Goal: Task Accomplishment & Management: Use online tool/utility

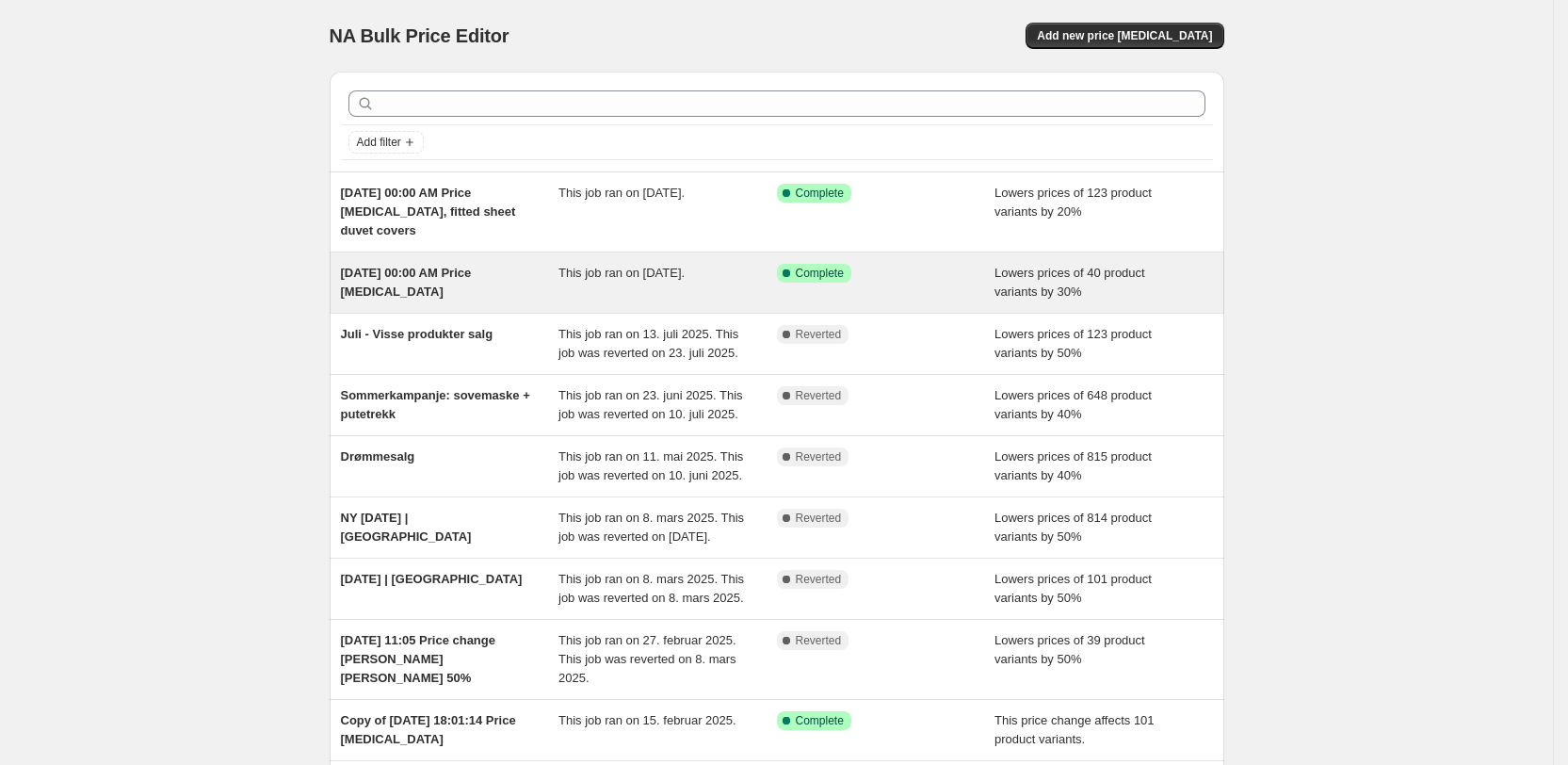
click at [879, 288] on div "Success Complete Complete" at bounding box center [885, 283] width 218 height 38
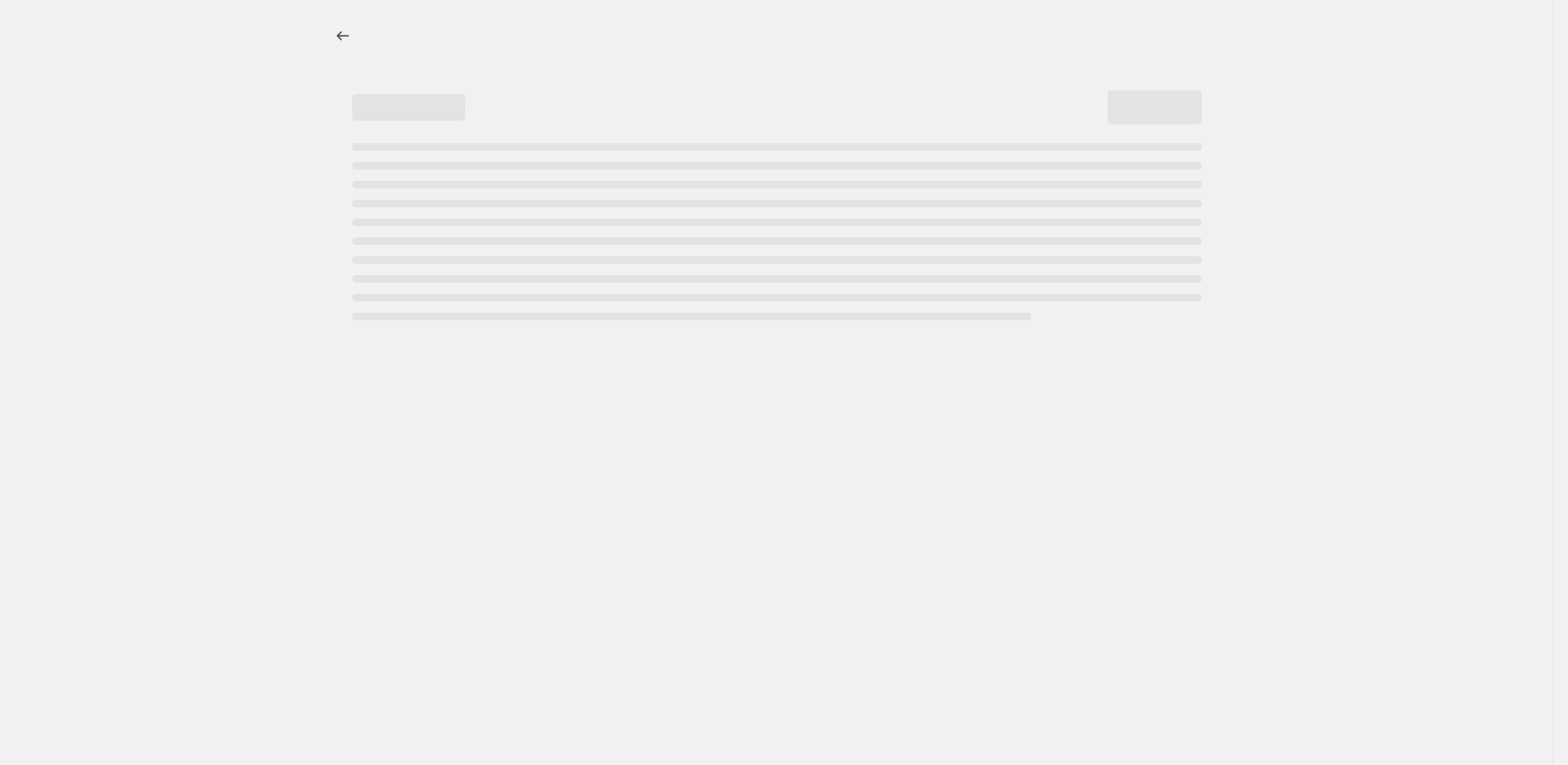
select select "percentage"
select select "collection"
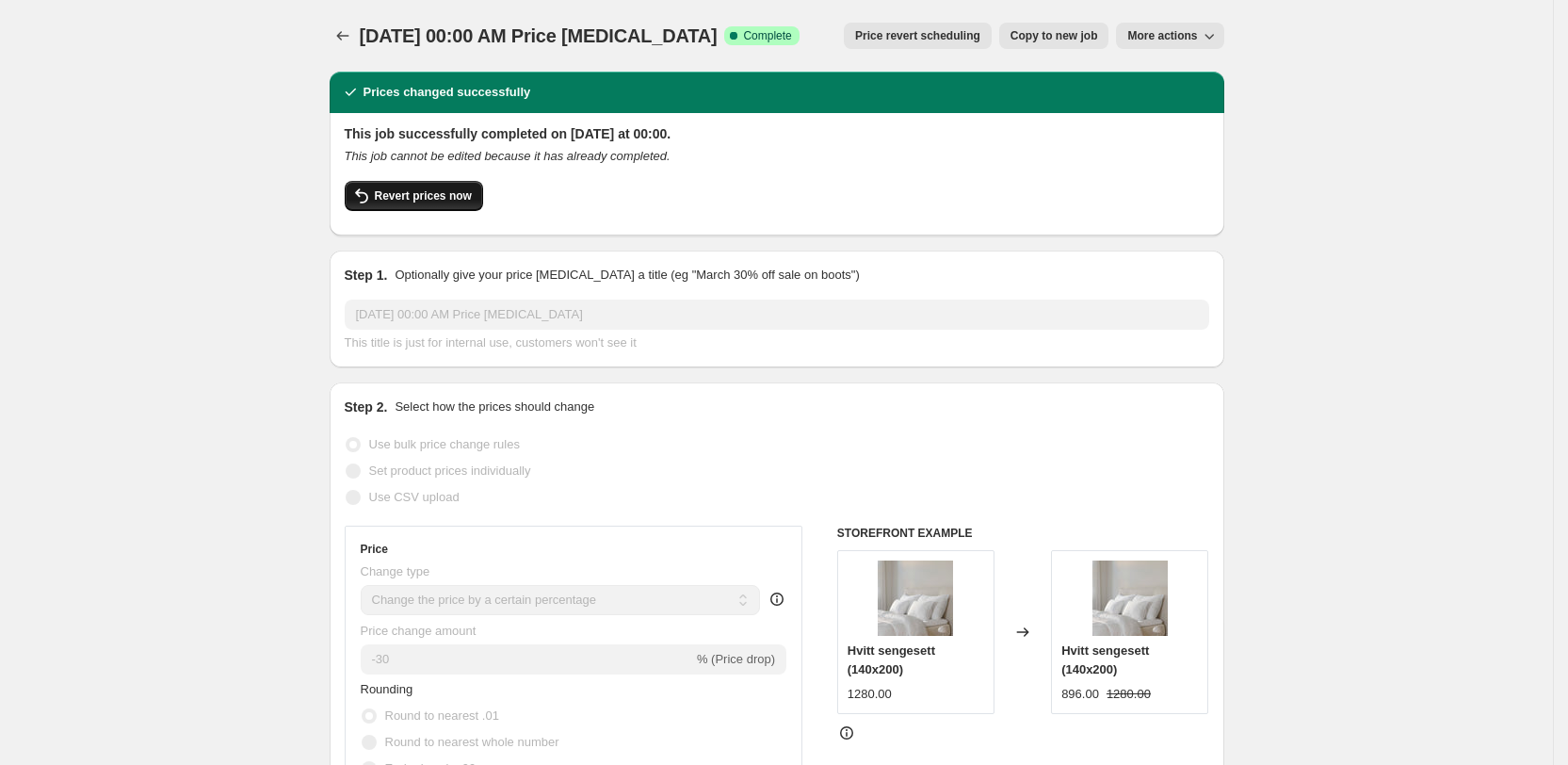
click at [455, 190] on span "Revert prices now" at bounding box center [422, 195] width 97 height 15
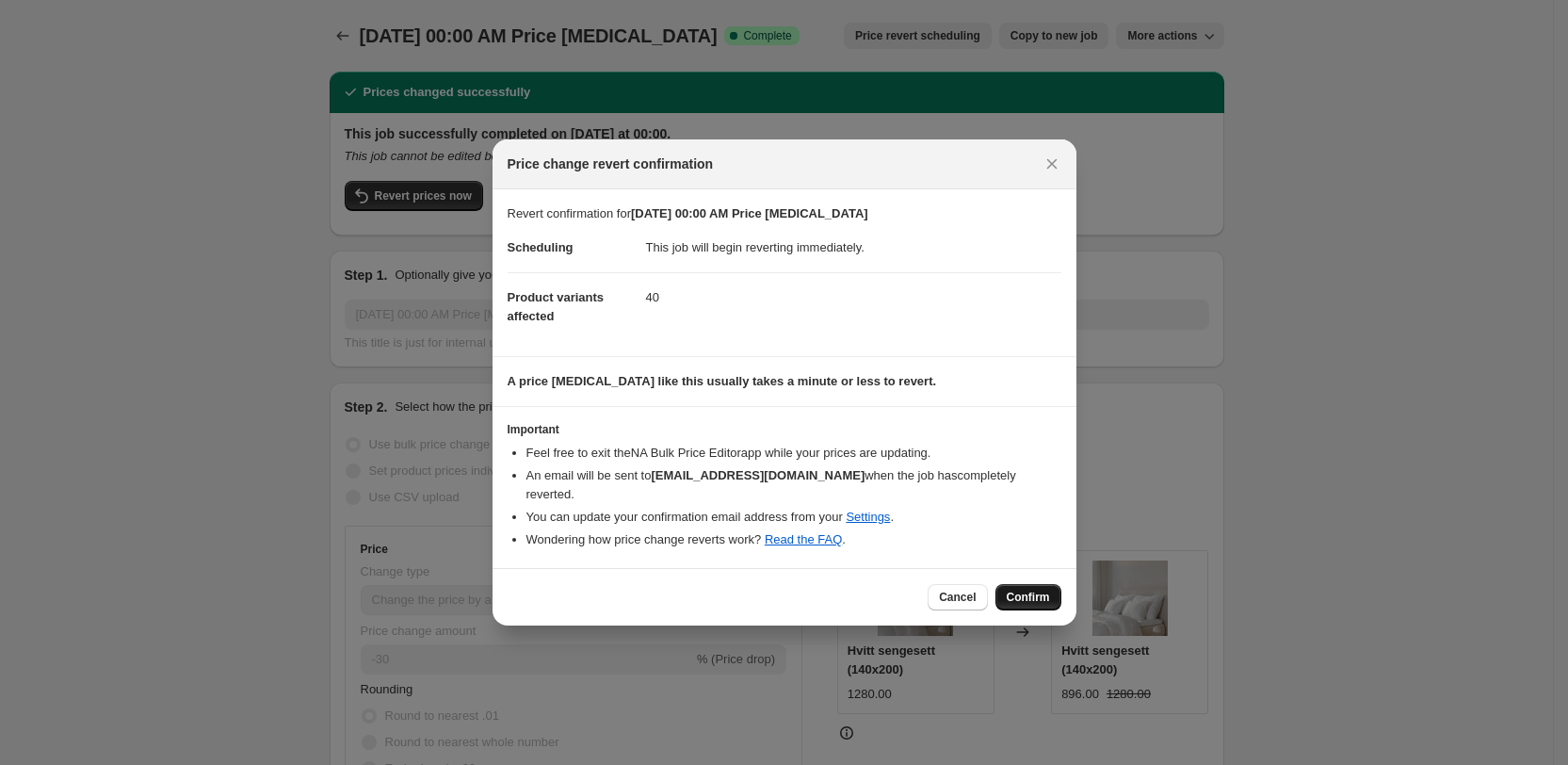
click at [1038, 590] on span "Confirm" at bounding box center [1028, 597] width 44 height 15
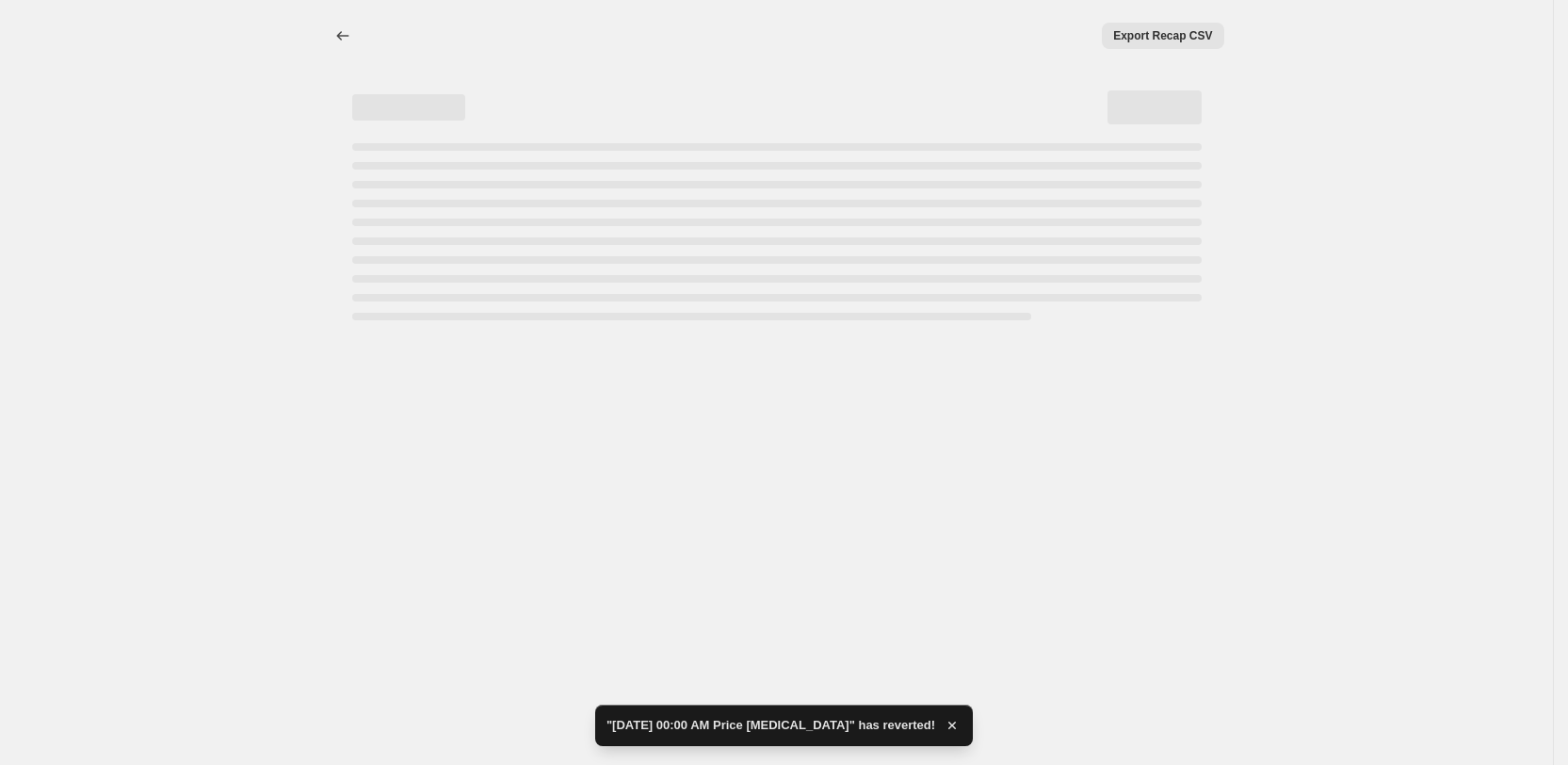
select select "percentage"
select select "collection"
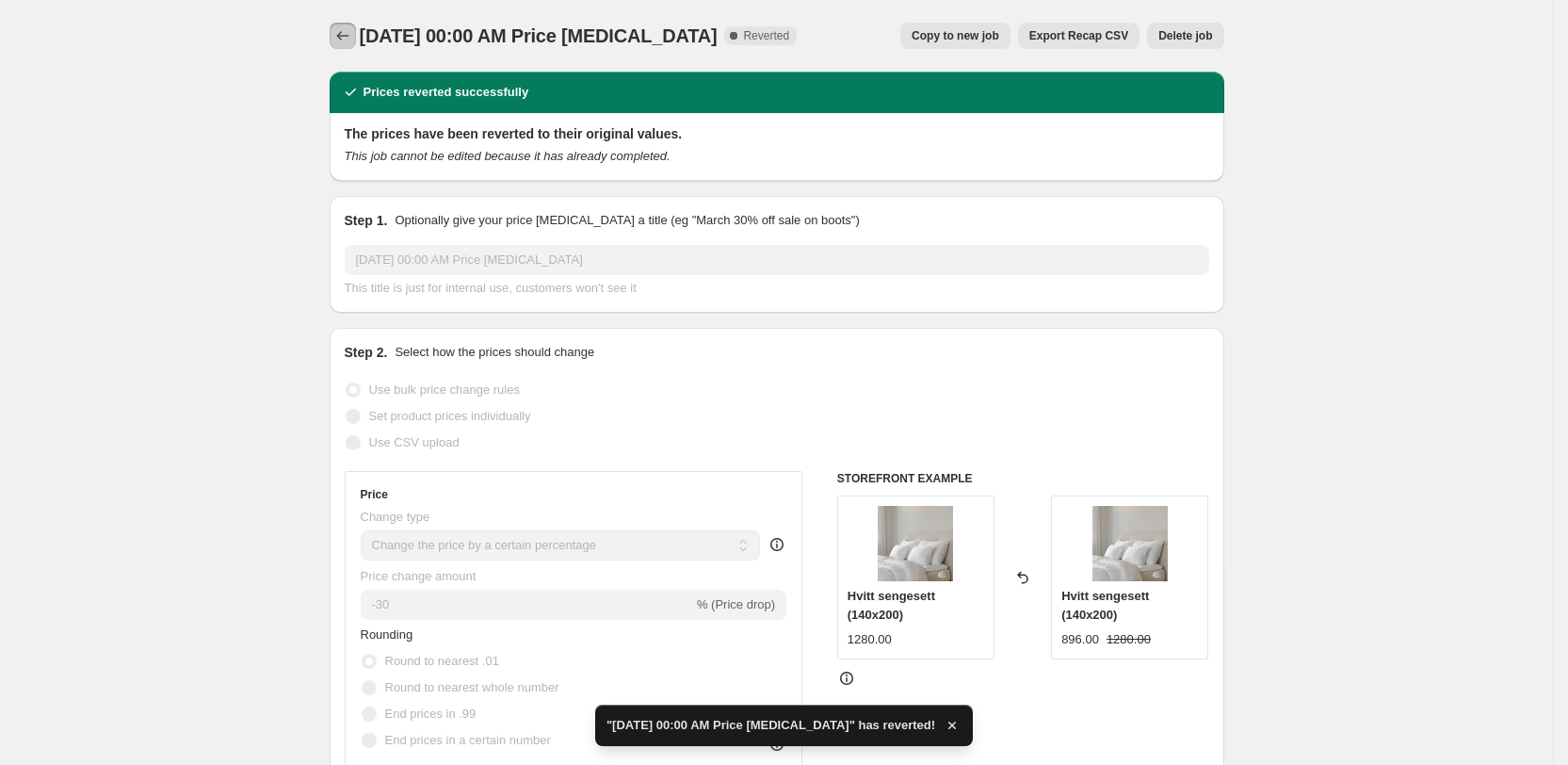
click at [336, 26] on button "Price change jobs" at bounding box center [342, 36] width 26 height 26
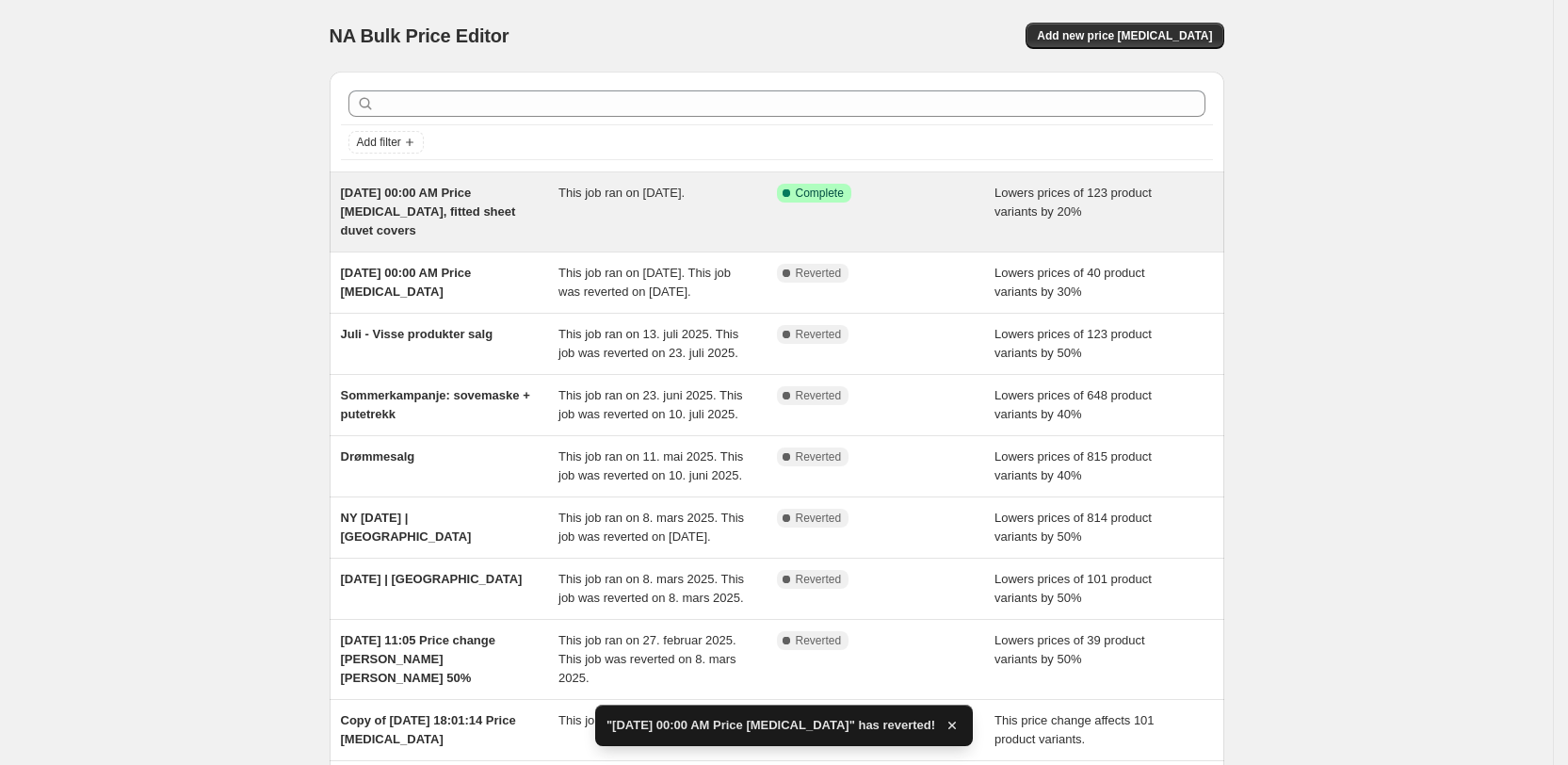
click at [547, 235] on div "[DATE] 00:00 AM Price [MEDICAL_DATA], fitted sheet duvet covers" at bounding box center [449, 211] width 218 height 57
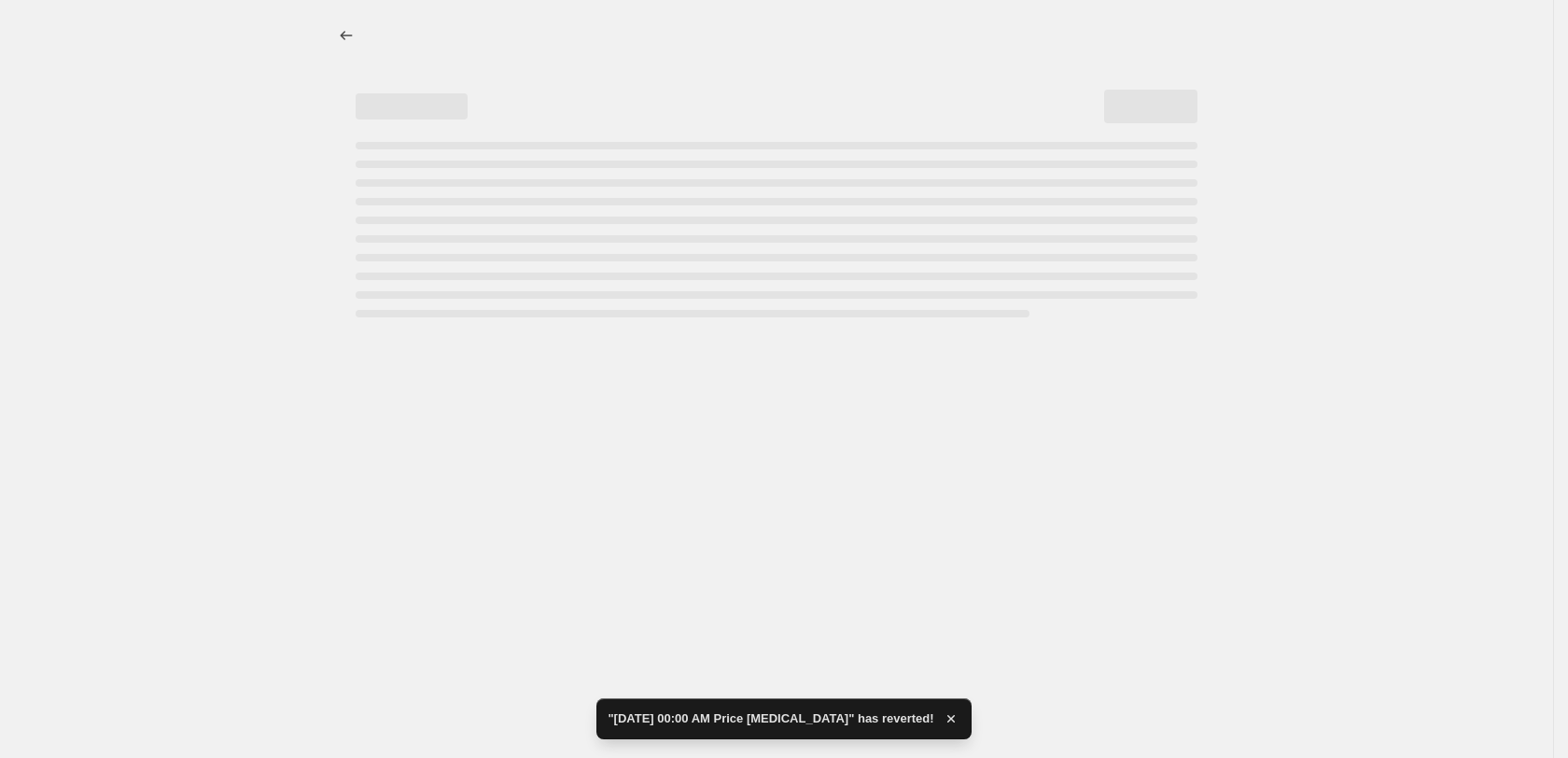
select select "percentage"
select select "collection"
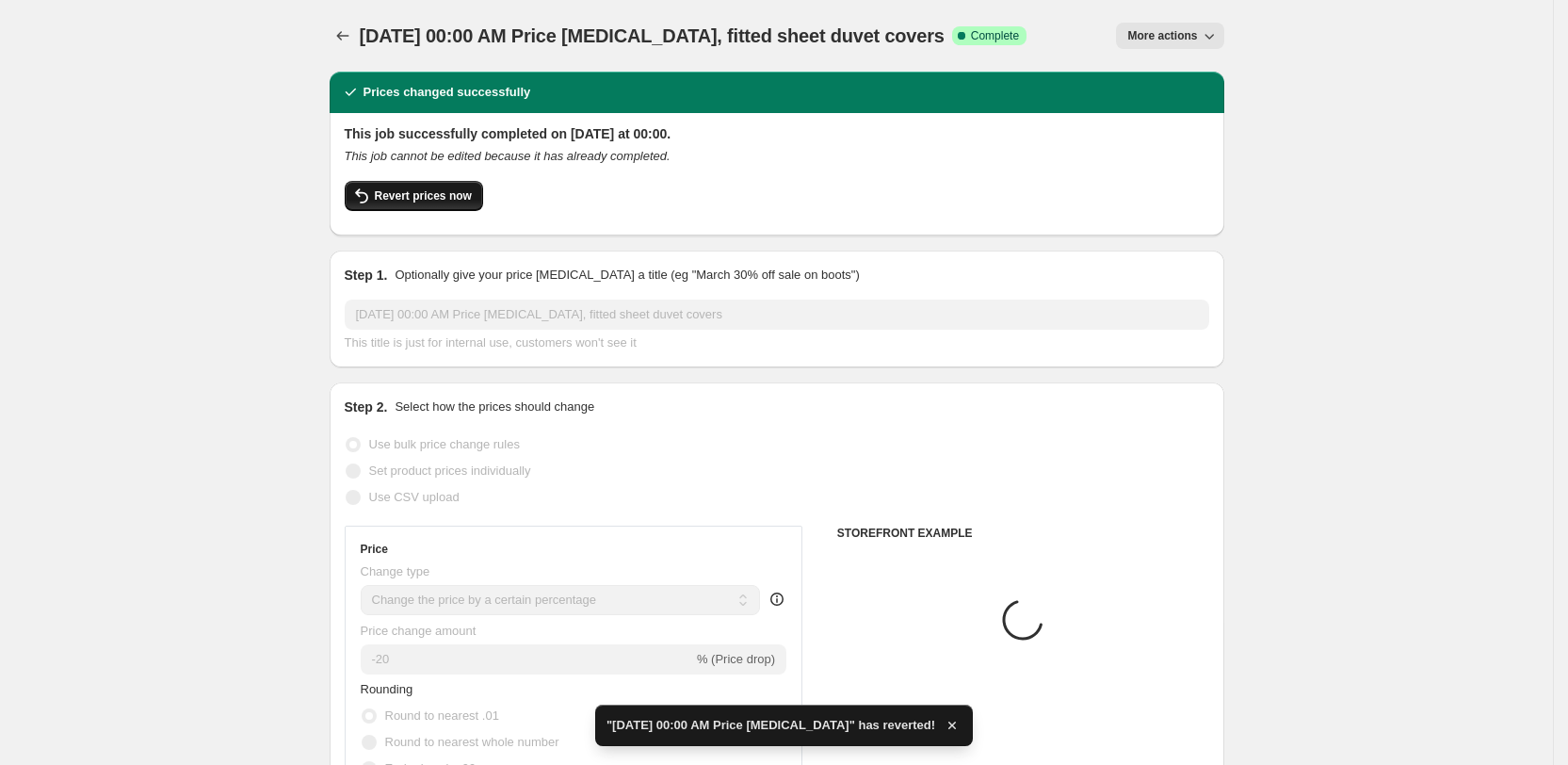
click at [462, 194] on span "Revert prices now" at bounding box center [422, 195] width 97 height 15
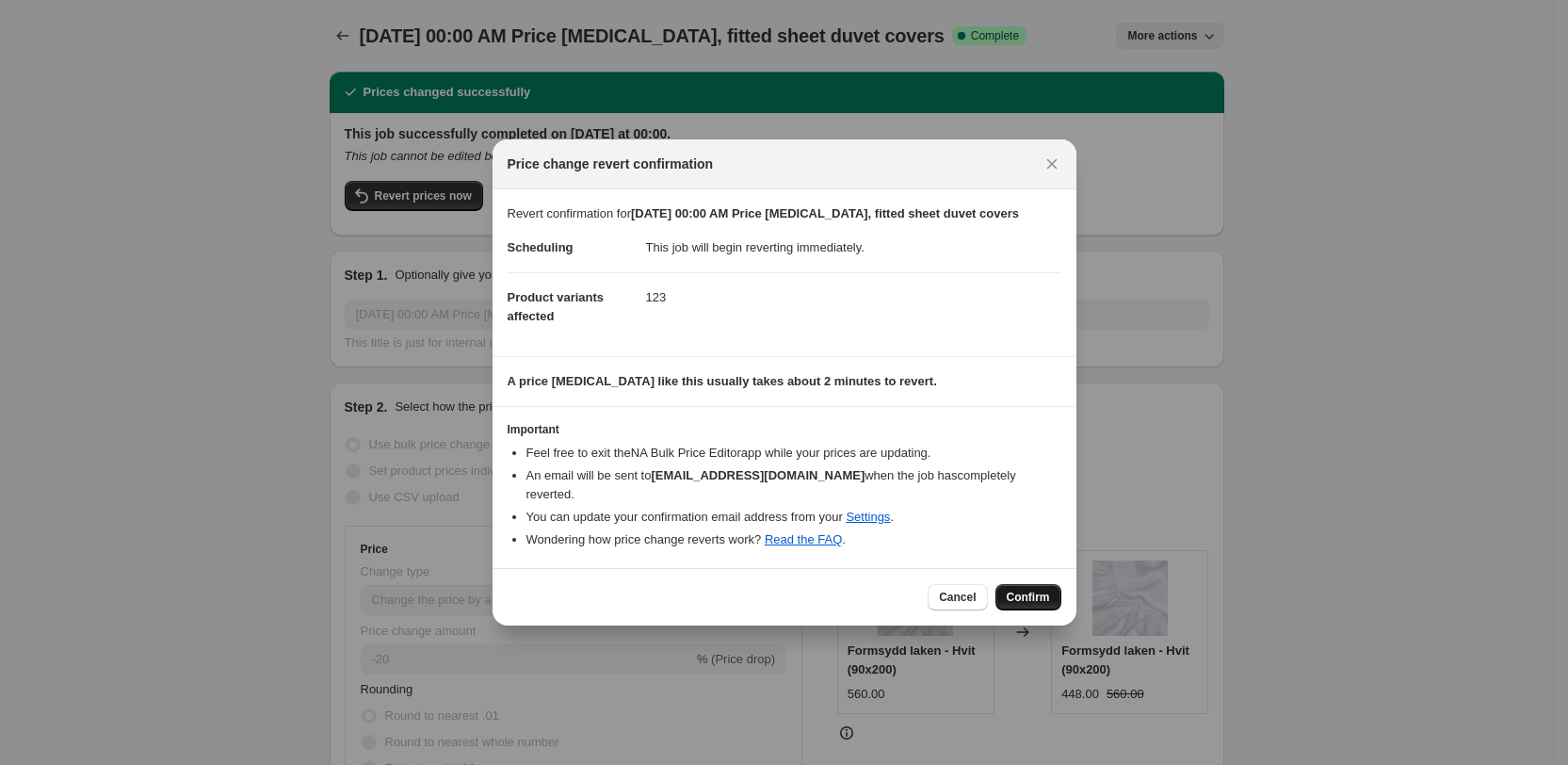
click at [1022, 590] on span "Confirm" at bounding box center [1028, 597] width 44 height 15
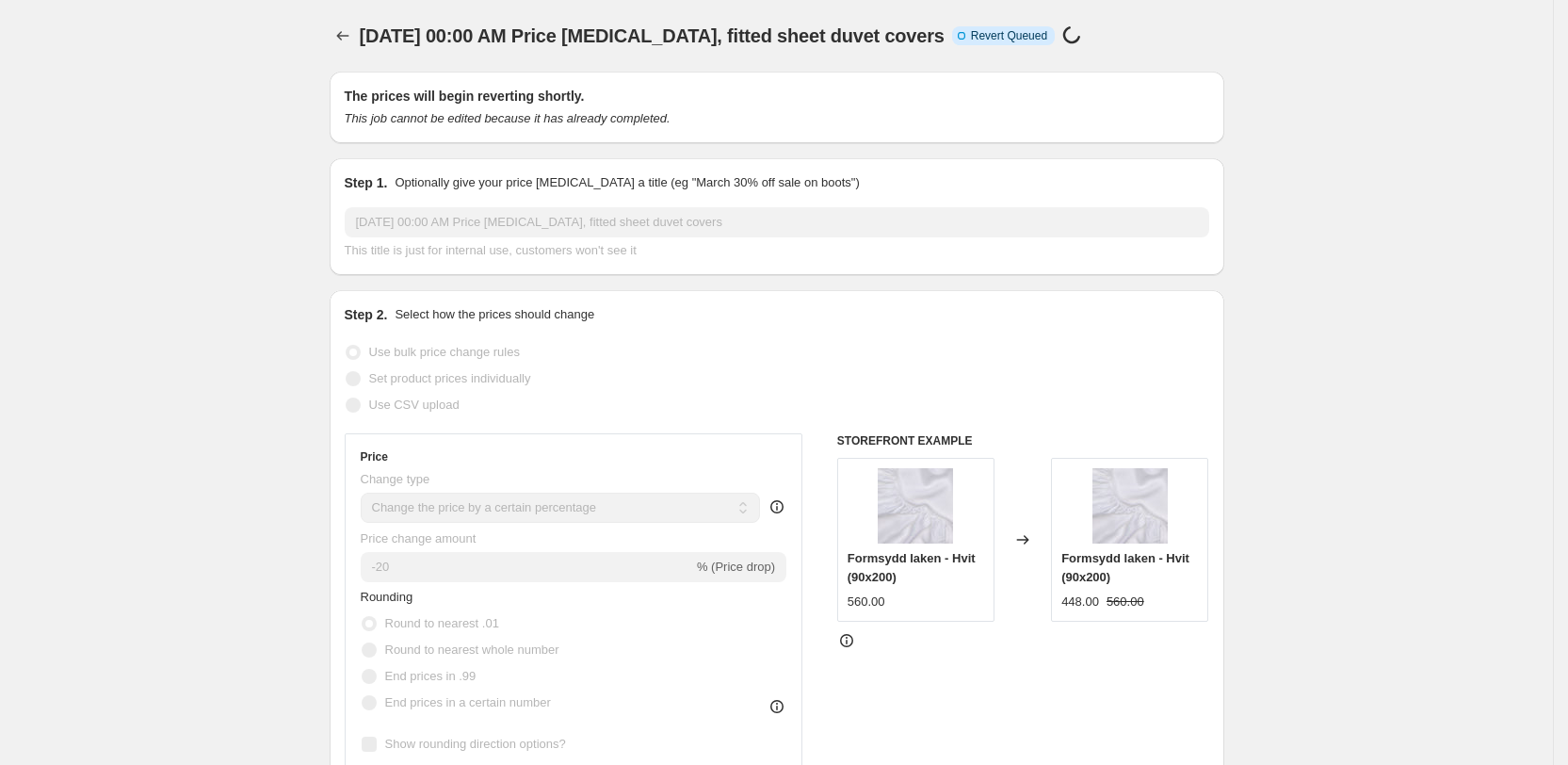
drag, startPoint x: 1063, startPoint y: 33, endPoint x: 942, endPoint y: 30, distance: 121.0
click at [942, 30] on div "[DATE] 00:00 AM Price [MEDICAL_DATA], fitted sheet duvet covers Info Incomplete…" at bounding box center [754, 36] width 789 height 26
click at [956, 11] on div "[DATE] 00:00 AM Price [MEDICAL_DATA], fitted sheet duvet covers. This page is r…" at bounding box center [777, 36] width 894 height 72
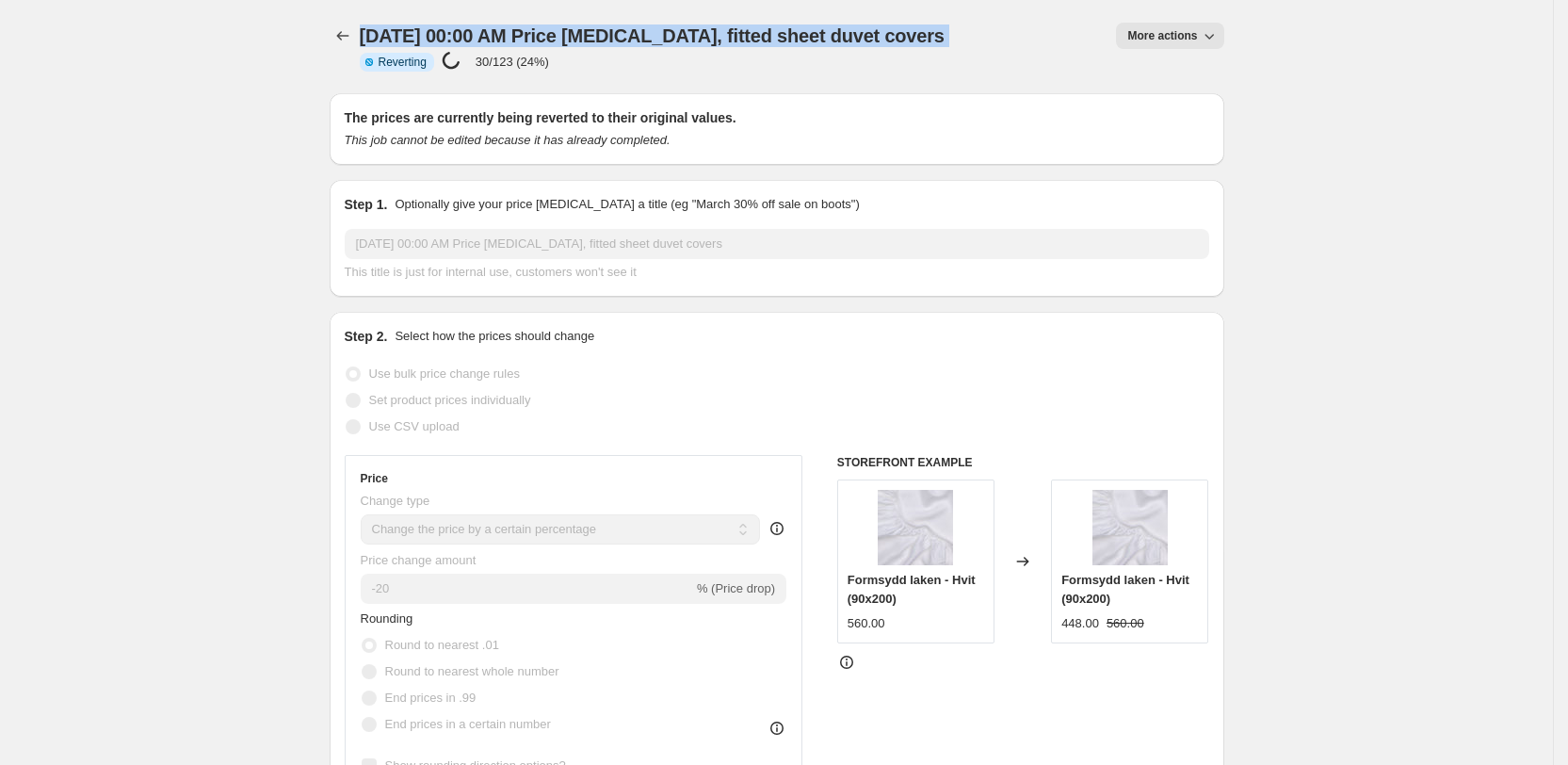
drag, startPoint x: 956, startPoint y: 34, endPoint x: 362, endPoint y: 40, distance: 594.0
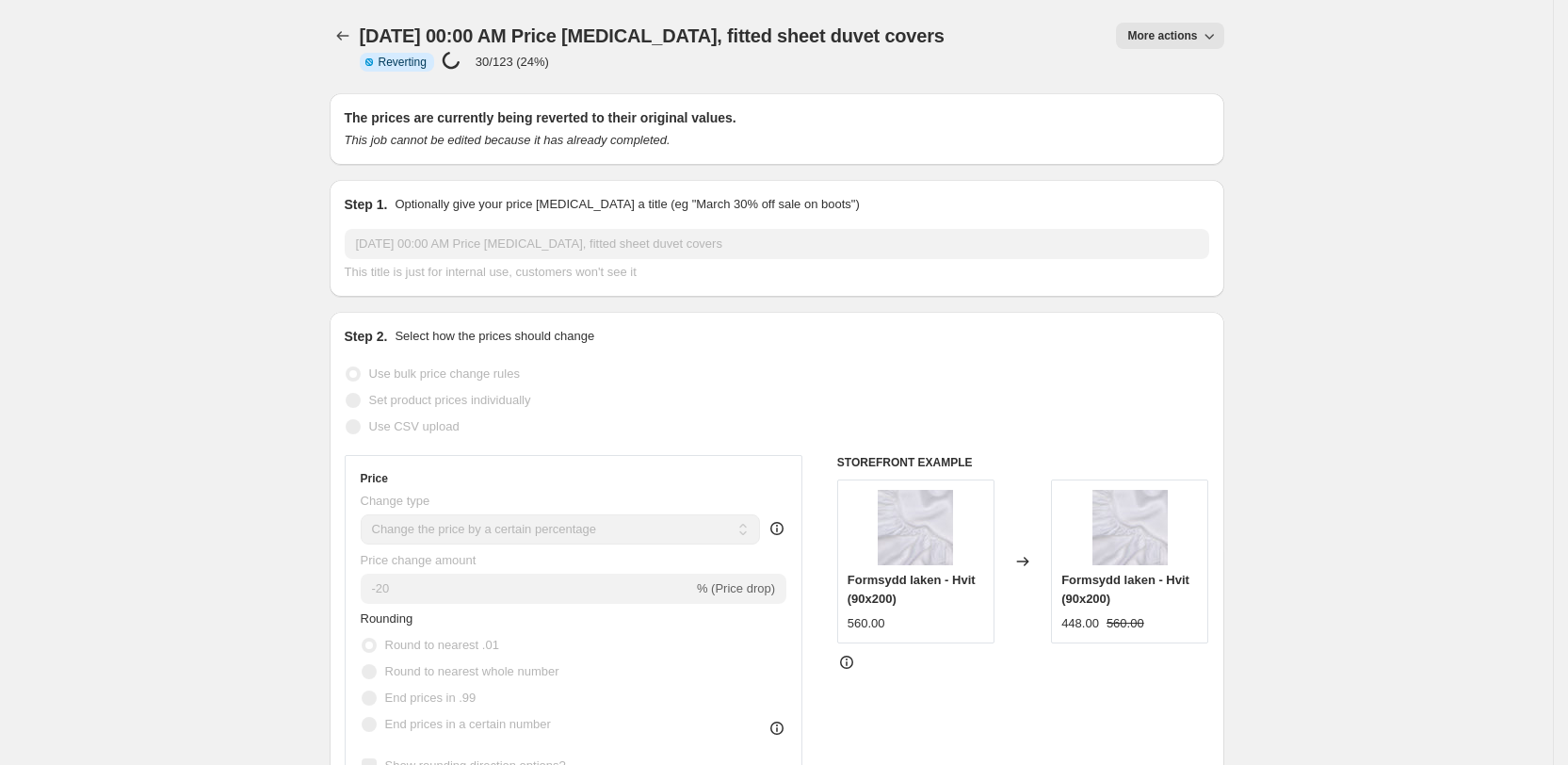
drag, startPoint x: 956, startPoint y: 42, endPoint x: 370, endPoint y: 44, distance: 586.0
click at [370, 44] on div "[DATE] 00:00 AM Price [MEDICAL_DATA], fitted sheet duvet covers Info Partially …" at bounding box center [730, 47] width 742 height 48
click at [549, 63] on p "70/123 (56%)" at bounding box center [513, 62] width 74 height 14
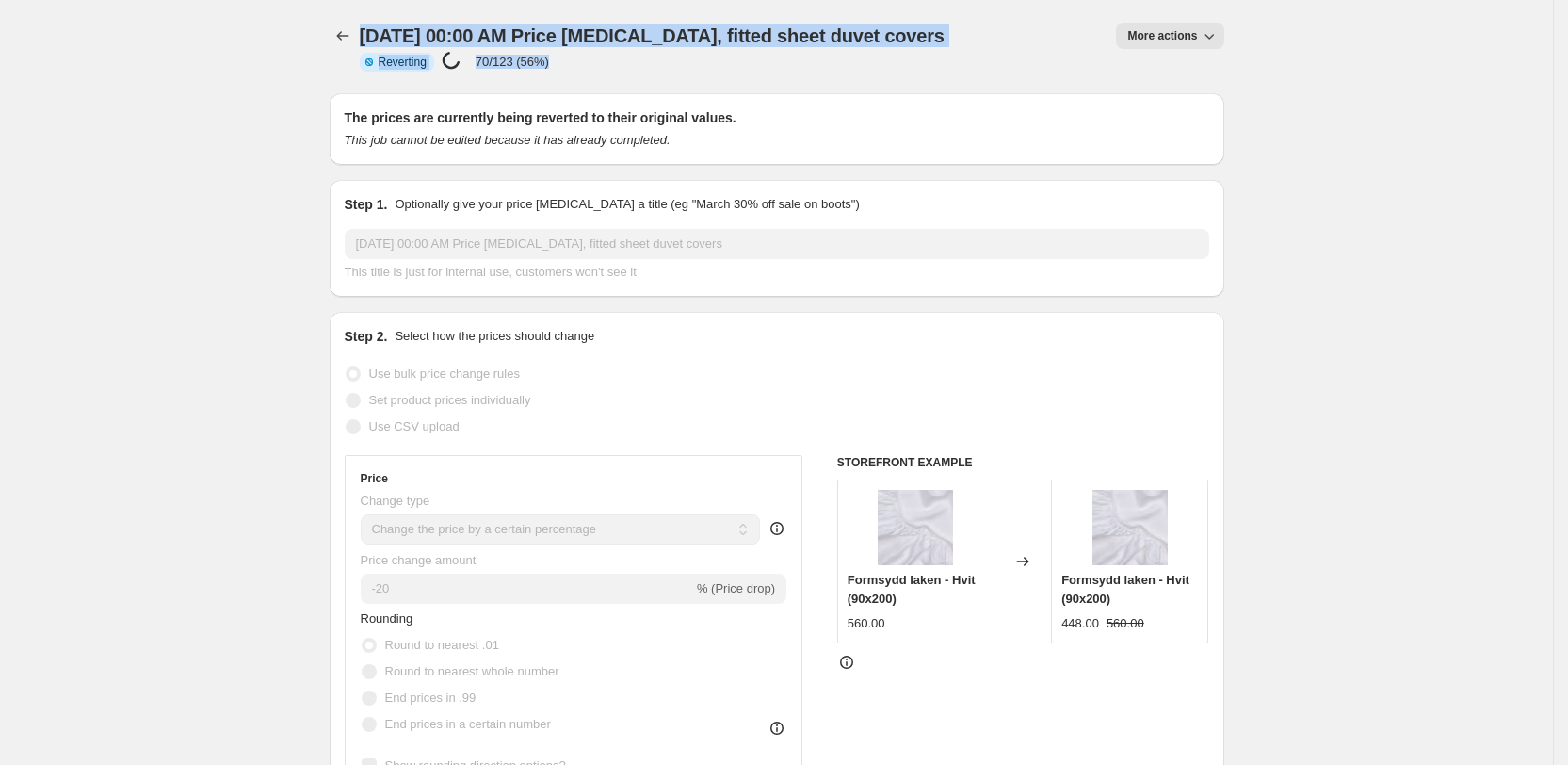
drag, startPoint x: 577, startPoint y: 65, endPoint x: 372, endPoint y: 44, distance: 206.1
click at [372, 44] on div "Aug 10, 2025, 00:00 AM Price change job, fitted sheet duvet covers Info Partial…" at bounding box center [730, 47] width 742 height 48
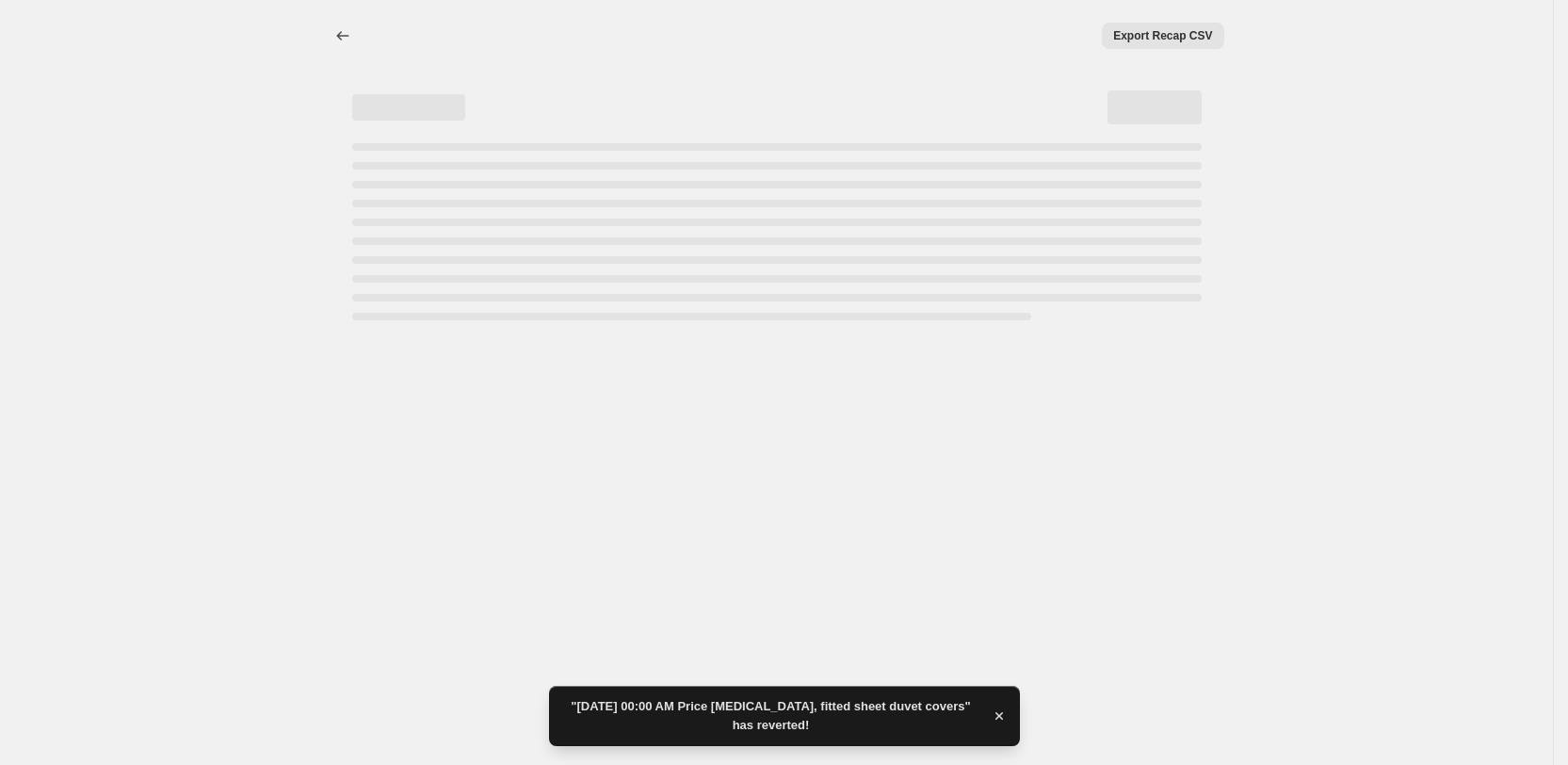
select select "percentage"
select select "collection"
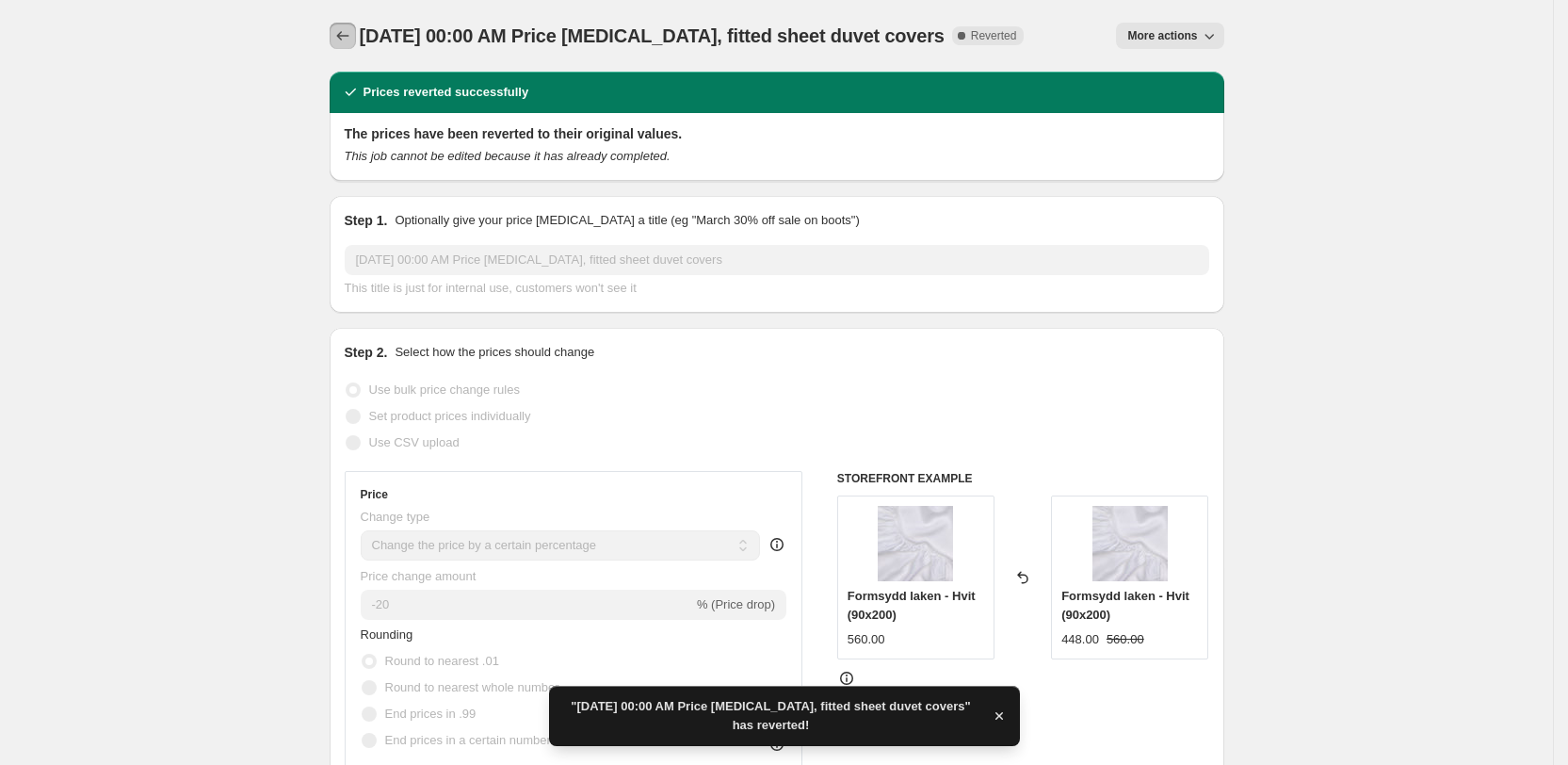
click at [347, 33] on icon "Price change jobs" at bounding box center [342, 35] width 19 height 19
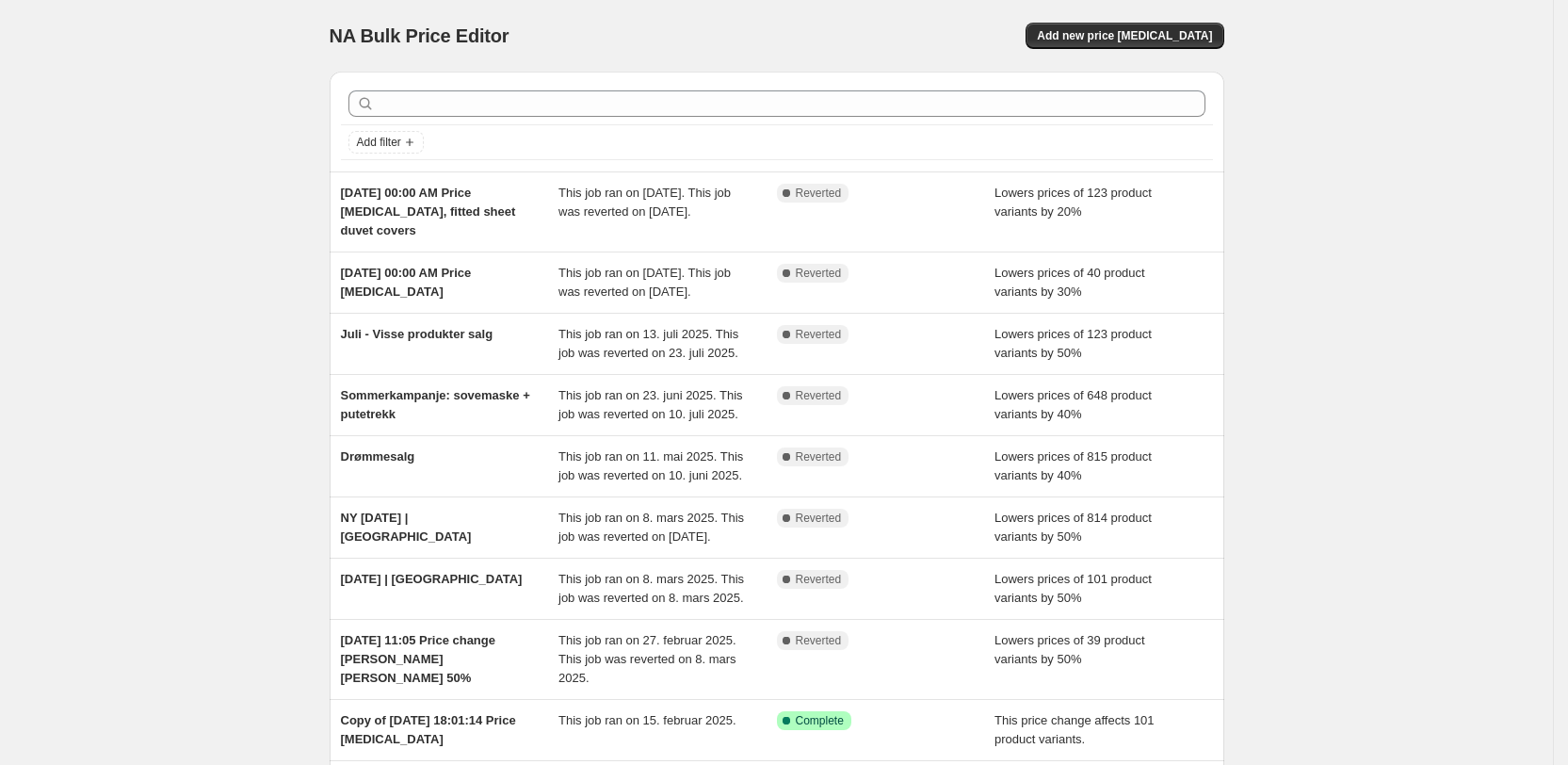
drag, startPoint x: 92, startPoint y: 234, endPoint x: 3, endPoint y: 240, distance: 89.2
click at [82, 237] on div "NA Bulk Price Editor. This page is ready NA Bulk Price Editor Add new price cha…" at bounding box center [777, 504] width 1553 height 1008
